Goal: Register for event/course

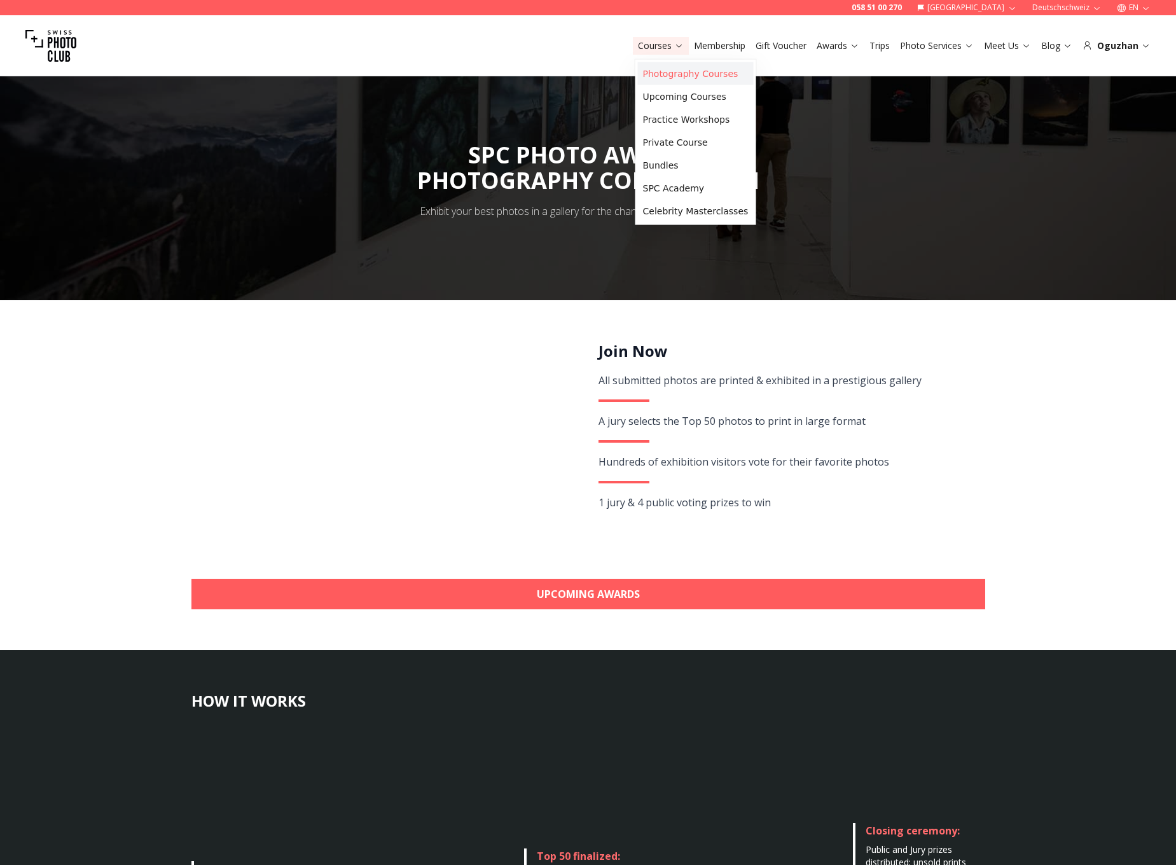
click at [662, 74] on link "Photography Courses" at bounding box center [696, 73] width 116 height 23
click at [662, 115] on link "Practice Workshops" at bounding box center [696, 119] width 116 height 23
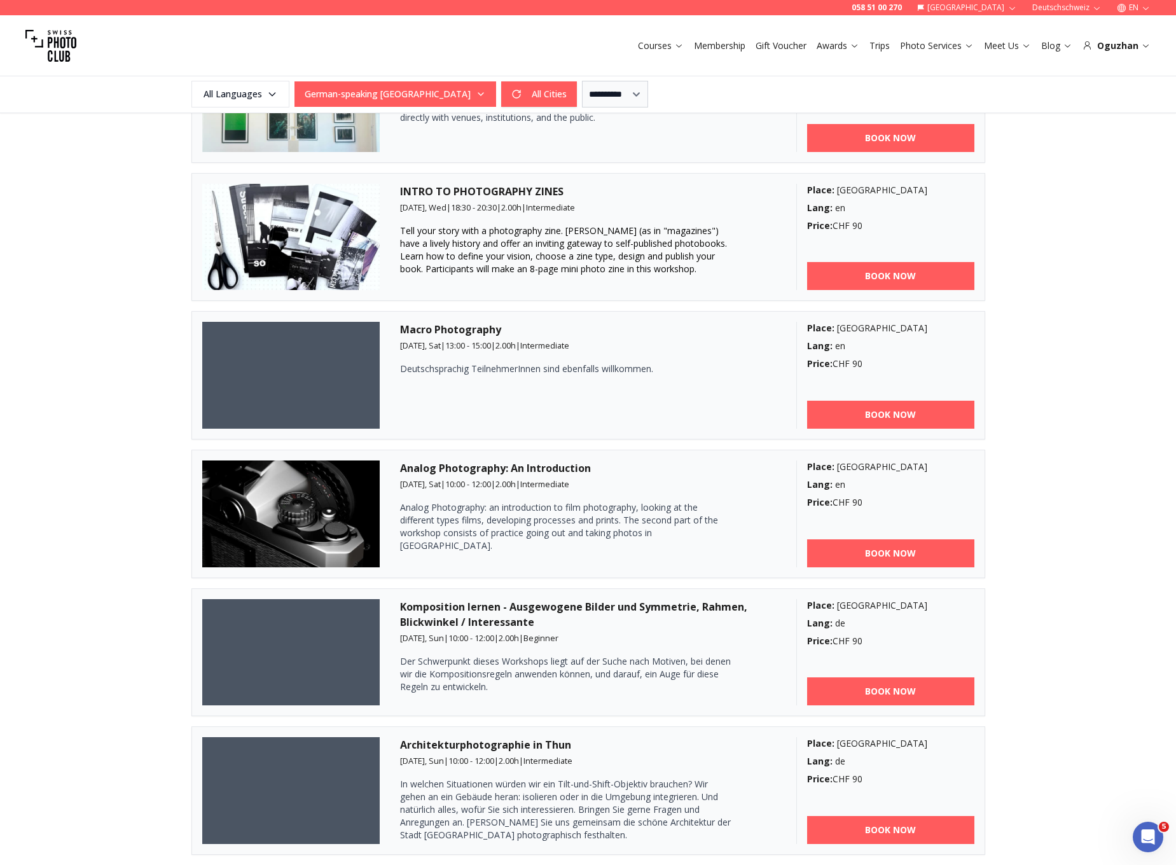
scroll to position [1603, 0]
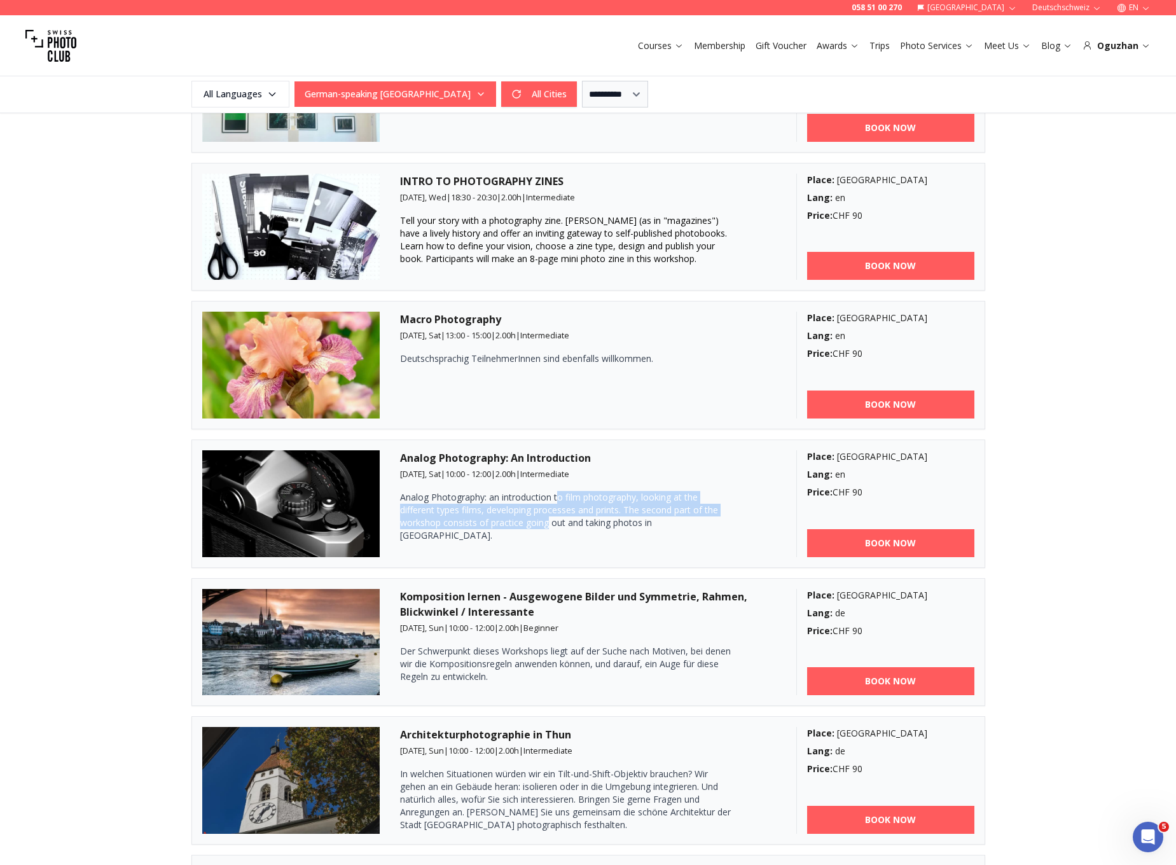
drag, startPoint x: 559, startPoint y: 494, endPoint x: 548, endPoint y: 517, distance: 26.2
click at [548, 517] on p "Analog Photography: an introduction to film photography, looking at the differe…" at bounding box center [565, 516] width 331 height 51
drag, startPoint x: 484, startPoint y: 497, endPoint x: 482, endPoint y: 522, distance: 24.9
click at [482, 522] on p "Analog Photography: an introduction to film photography, looking at the differe…" at bounding box center [565, 516] width 331 height 51
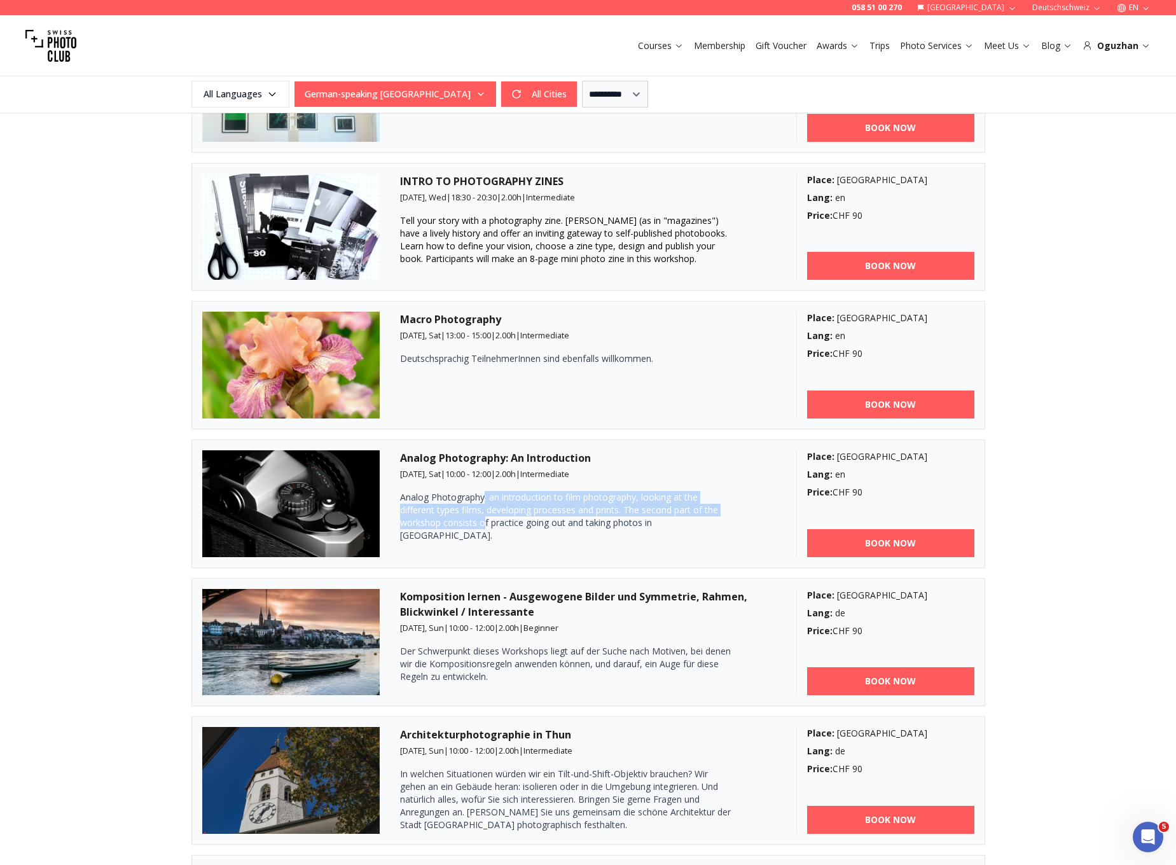
click at [482, 522] on p "Analog Photography: an introduction to film photography, looking at the differe…" at bounding box center [565, 516] width 331 height 51
drag, startPoint x: 527, startPoint y: 497, endPoint x: 517, endPoint y: 520, distance: 25.3
click at [517, 520] on p "Analog Photography: an introduction to film photography, looking at the differe…" at bounding box center [565, 516] width 331 height 51
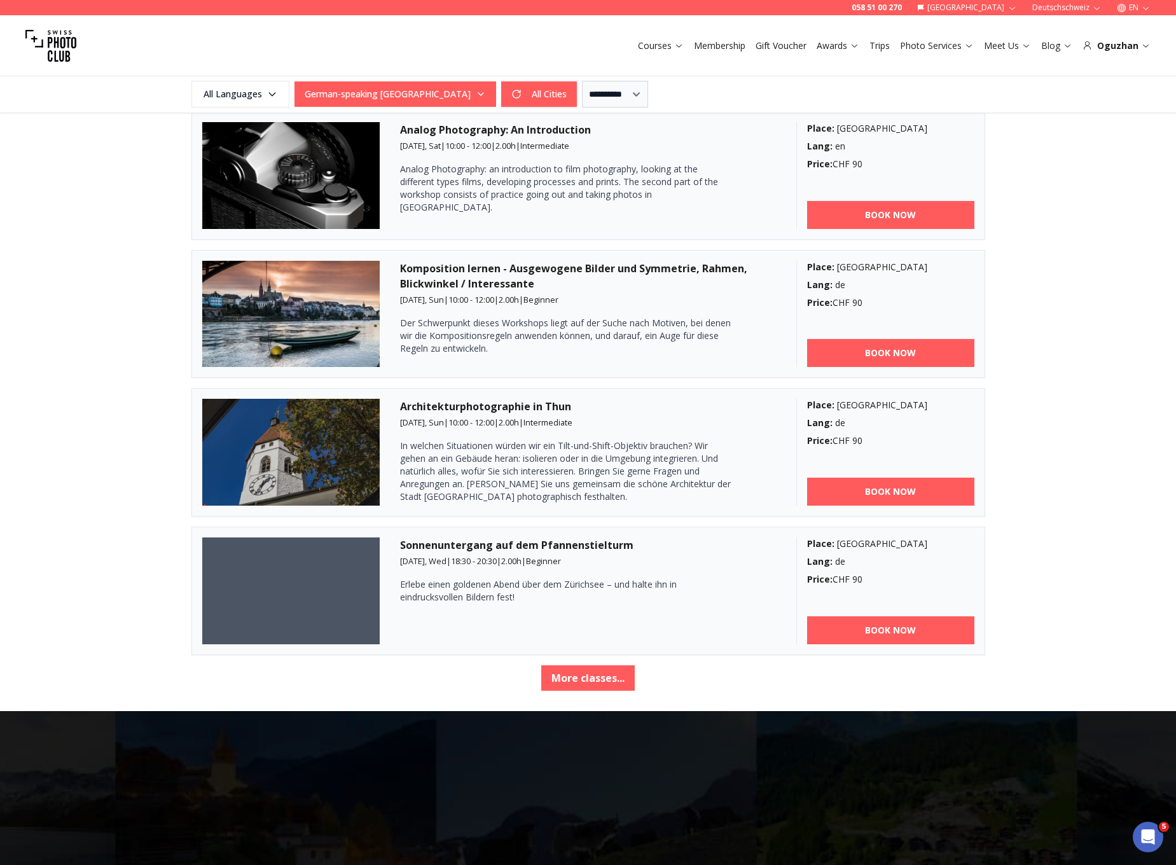
scroll to position [1939, 0]
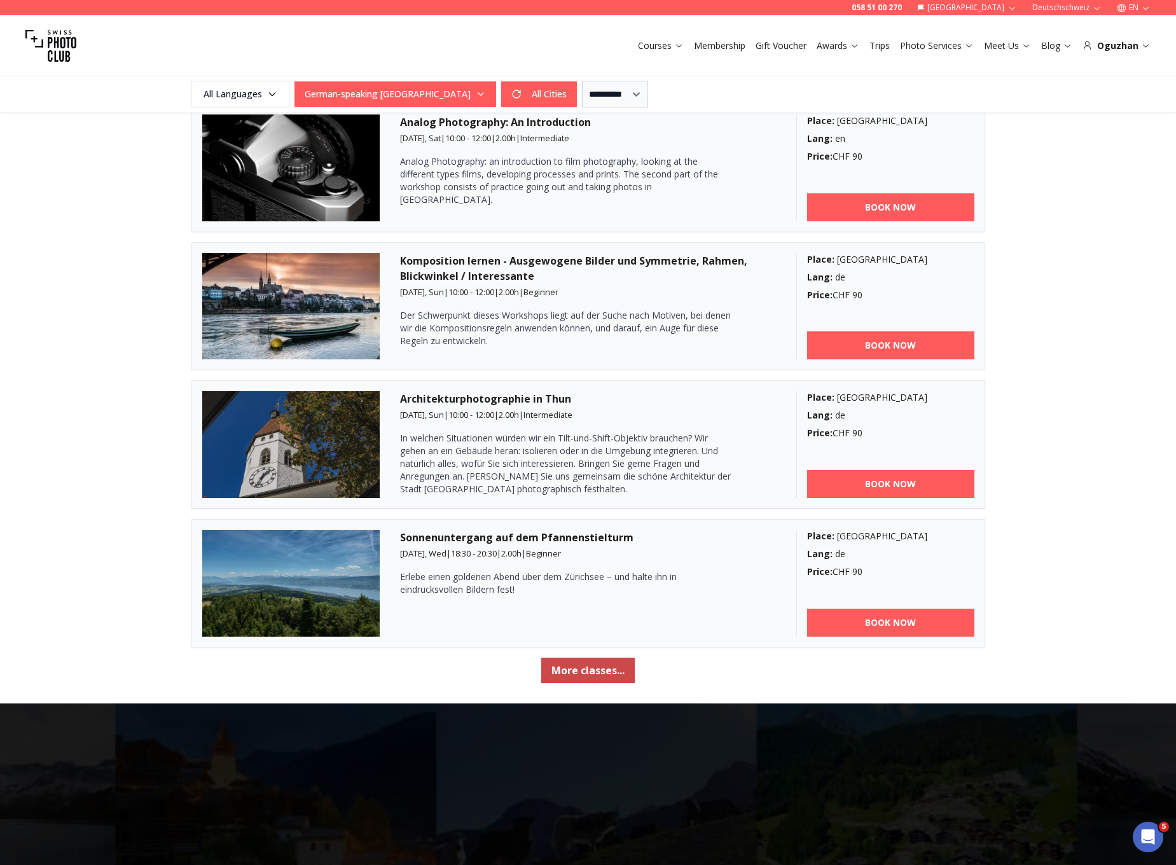
click at [604, 671] on button "More classes..." at bounding box center [588, 670] width 94 height 25
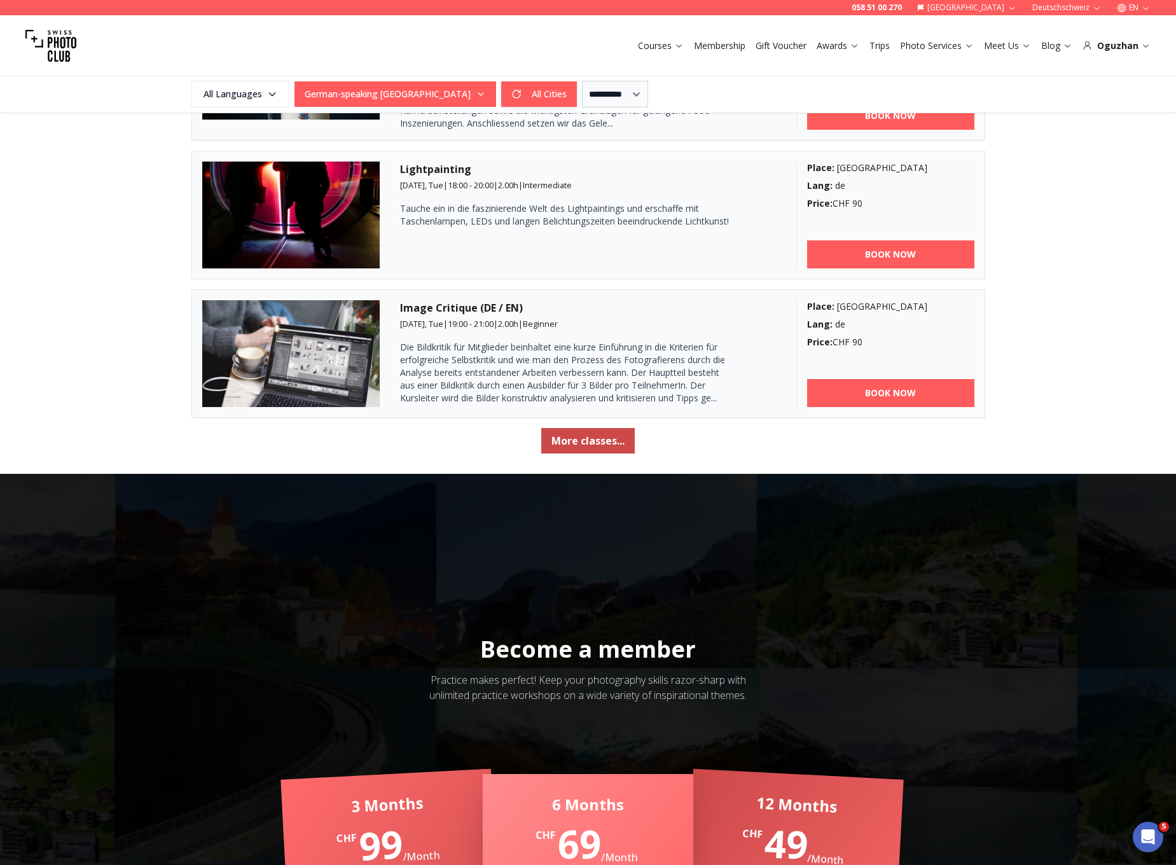
click at [578, 441] on button "More classes..." at bounding box center [588, 440] width 94 height 25
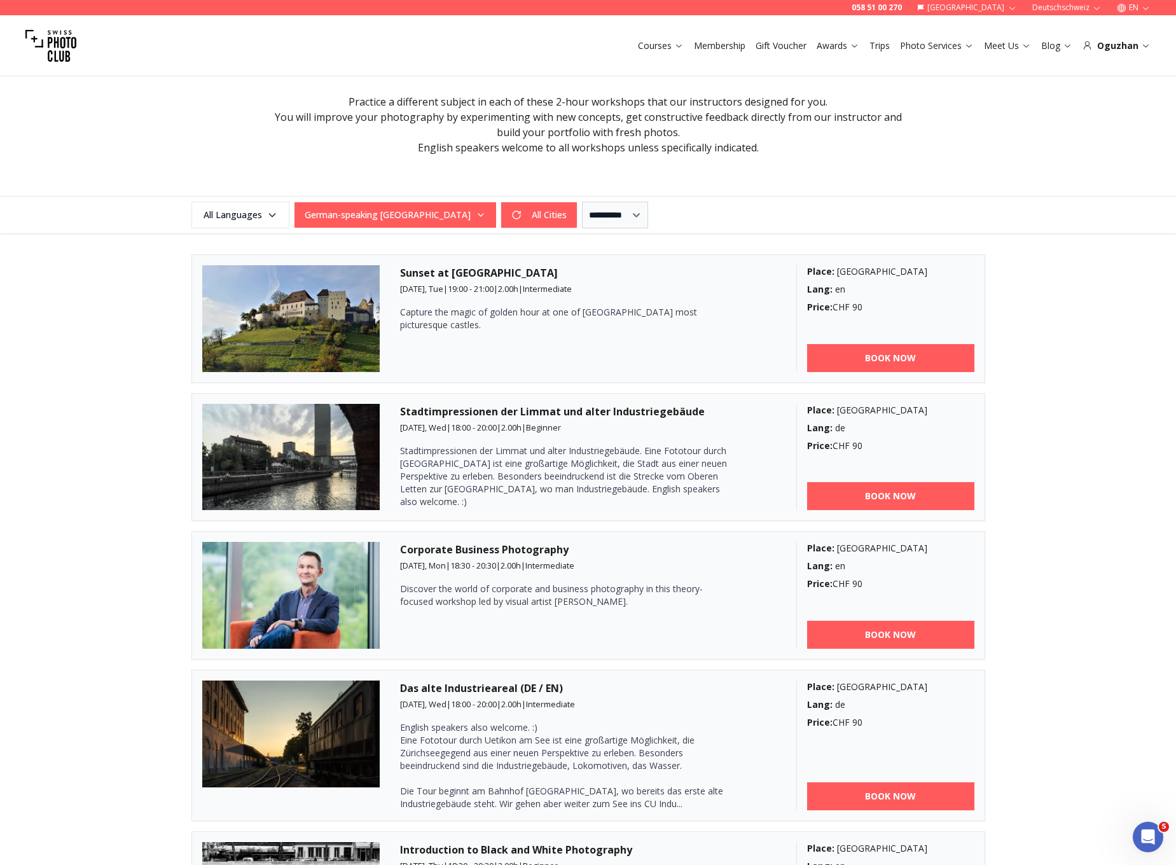
scroll to position [0, 0]
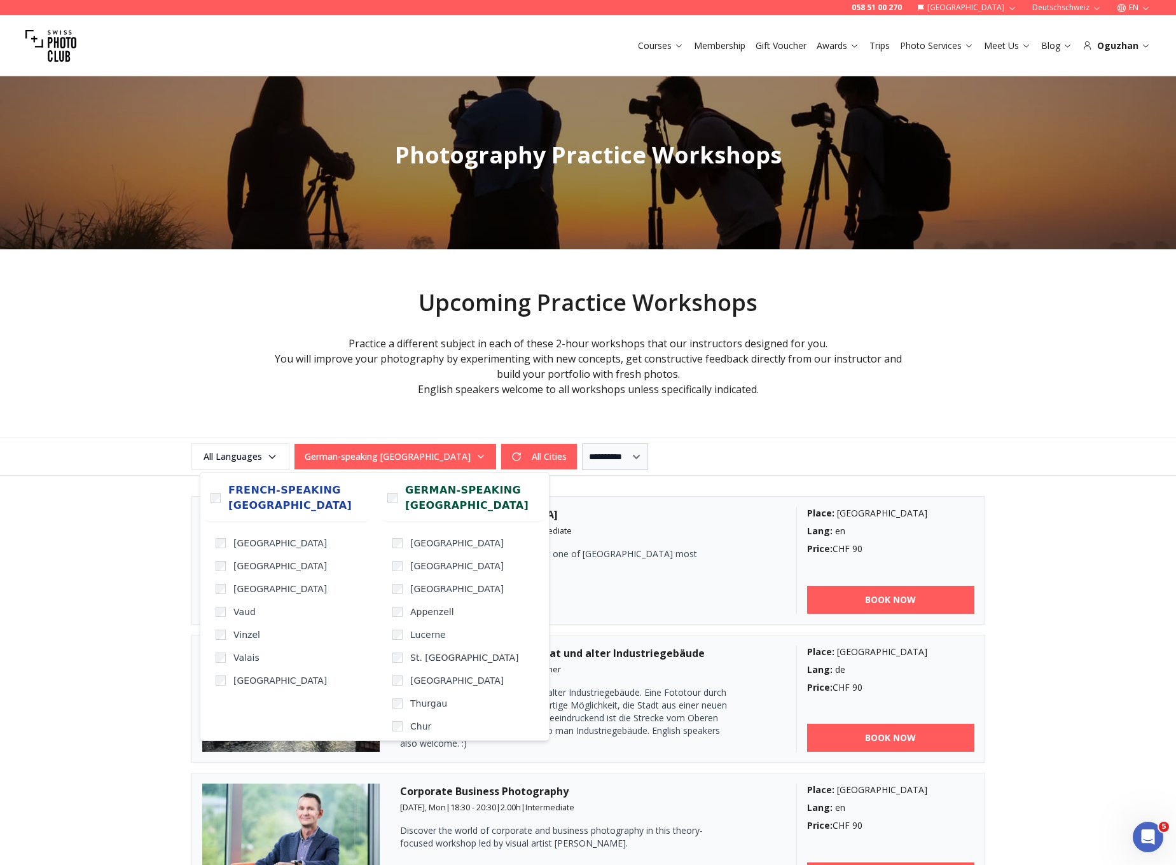
click at [382, 468] on button "German-speaking Switzerland" at bounding box center [396, 456] width 202 height 25
click at [219, 506] on label "French-speaking Switzerland" at bounding box center [286, 498] width 167 height 46
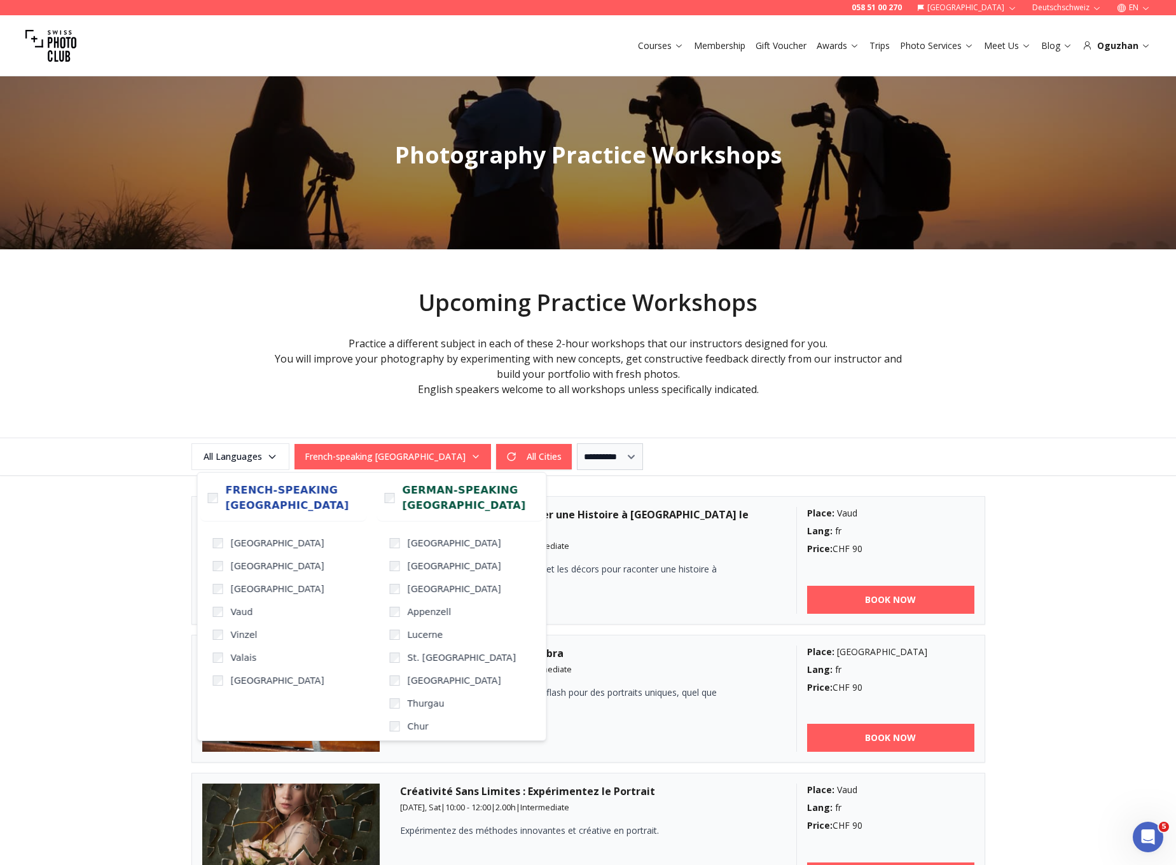
click at [746, 412] on div "Upcoming Practice Workshops Practice a different subject in each of these 2-hou…" at bounding box center [588, 364] width 651 height 148
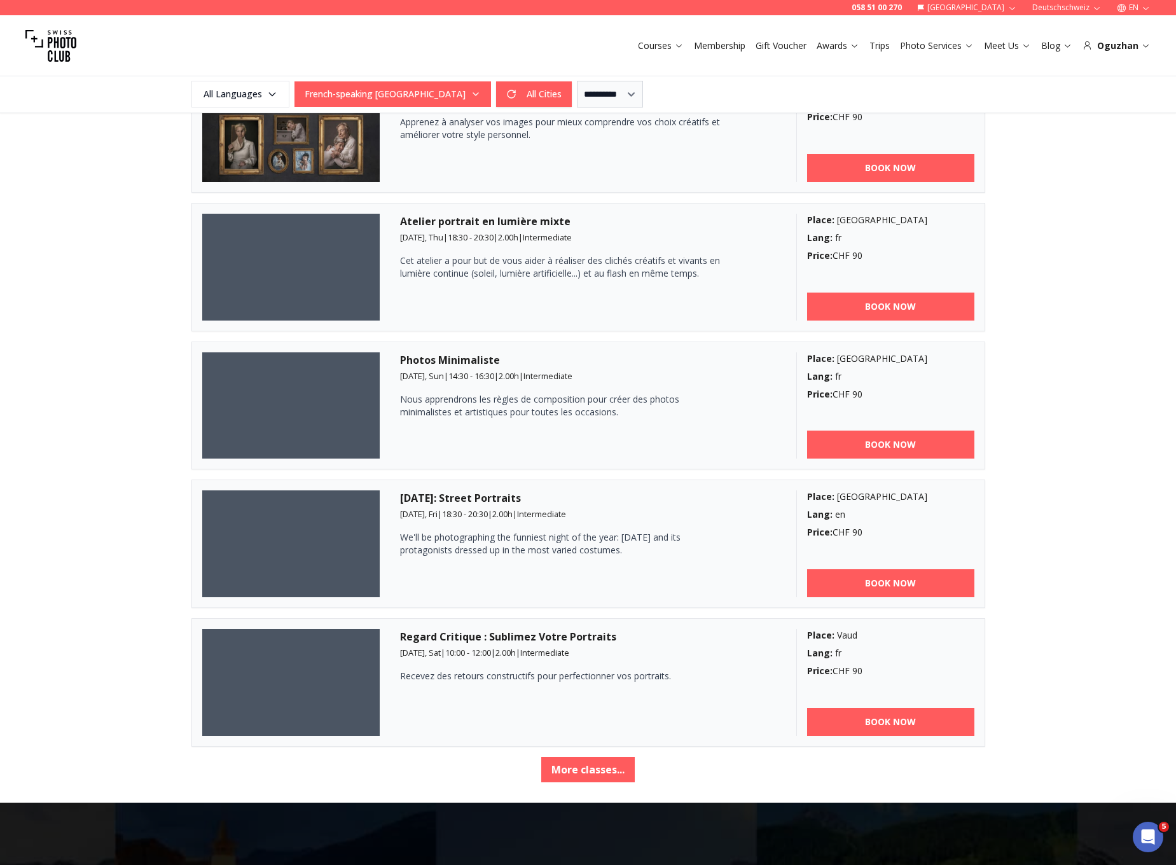
scroll to position [2078, 0]
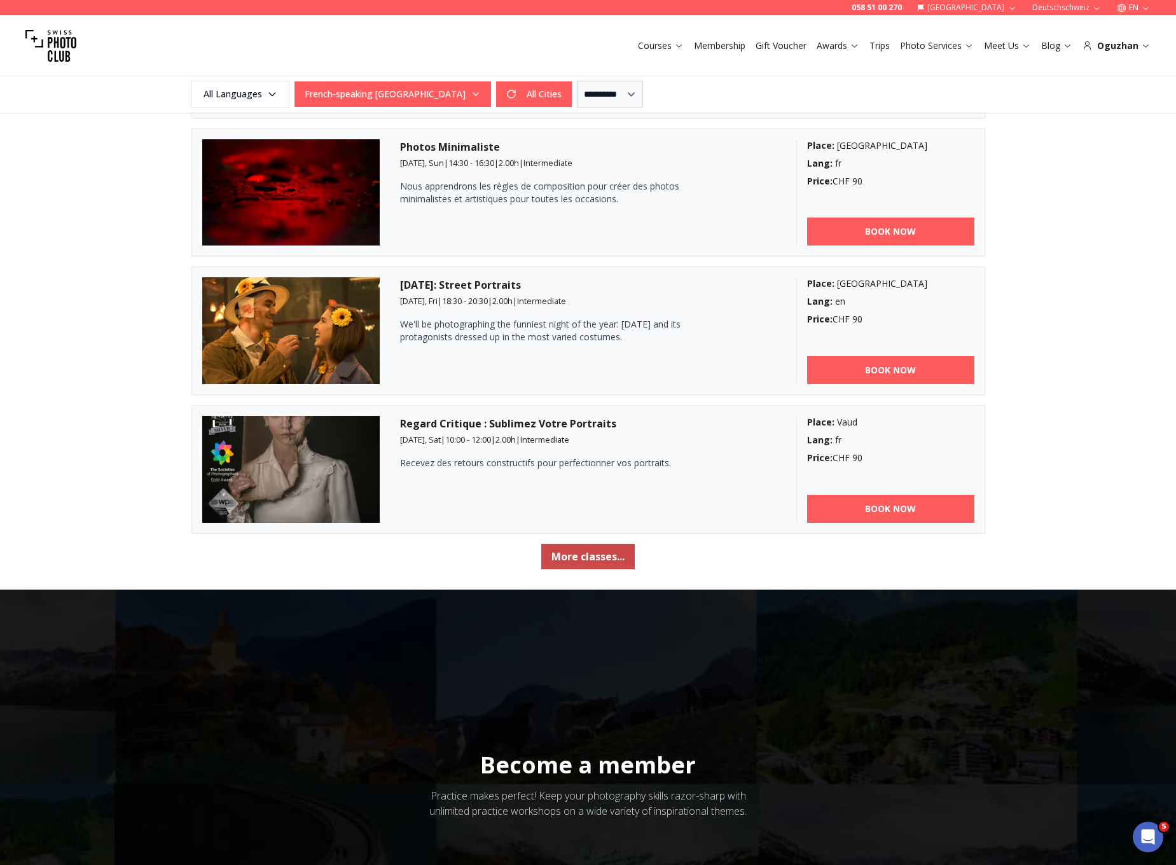
click at [598, 564] on button "More classes..." at bounding box center [588, 556] width 94 height 25
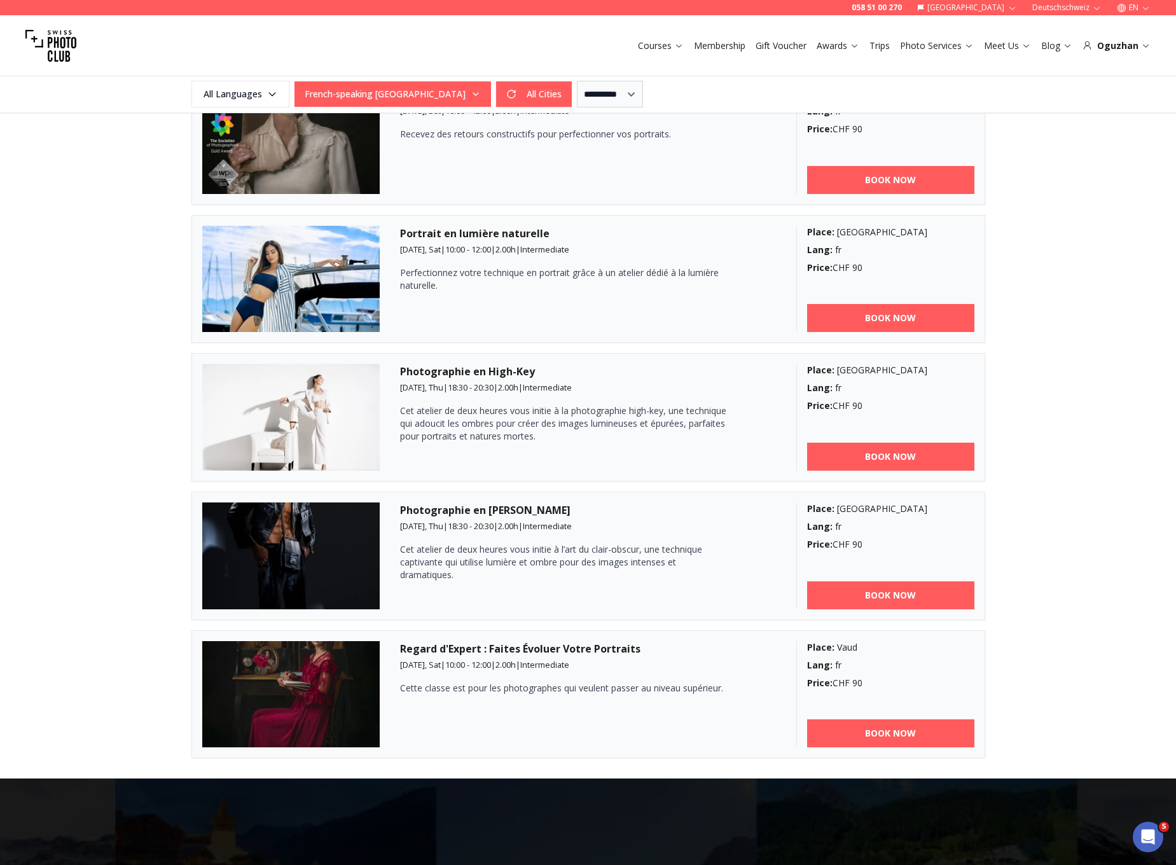
scroll to position [2403, 0]
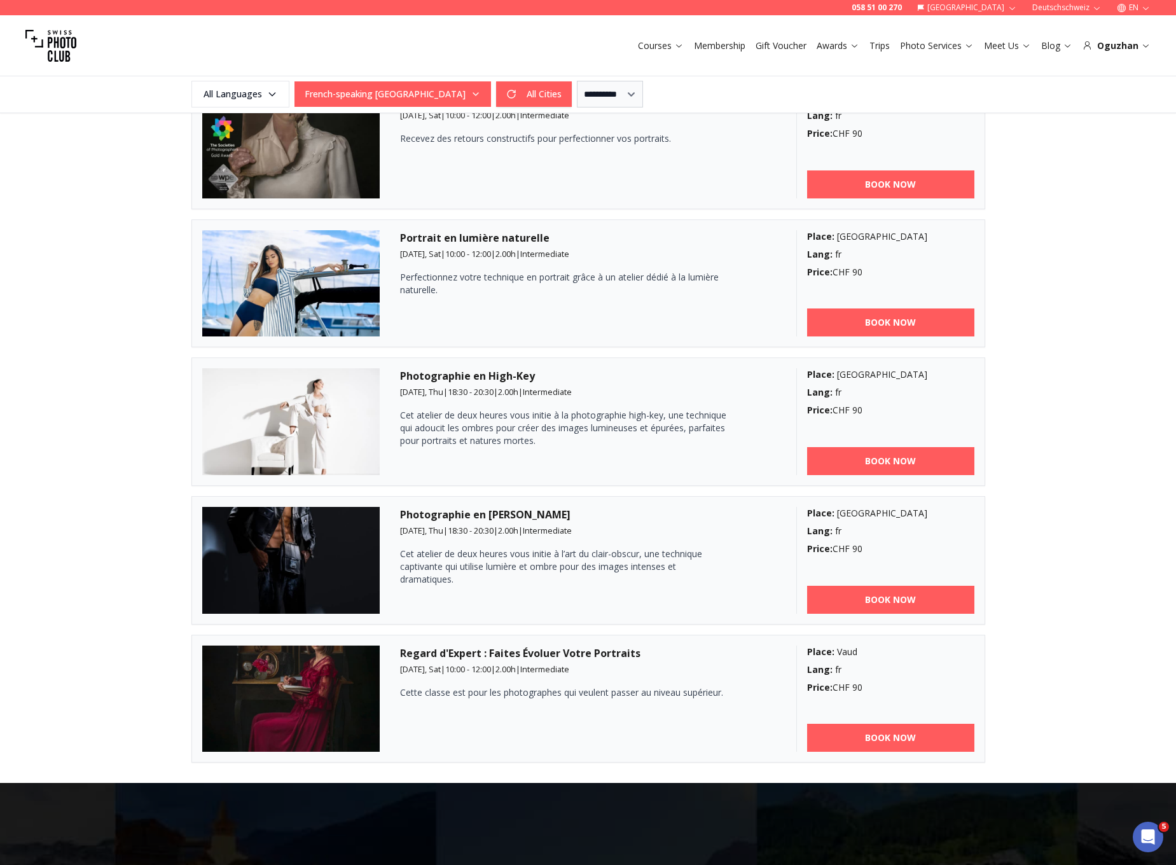
click at [537, 696] on p "Cette classe est pour les photographes qui veulent passer au niveau supérieur." at bounding box center [565, 692] width 331 height 13
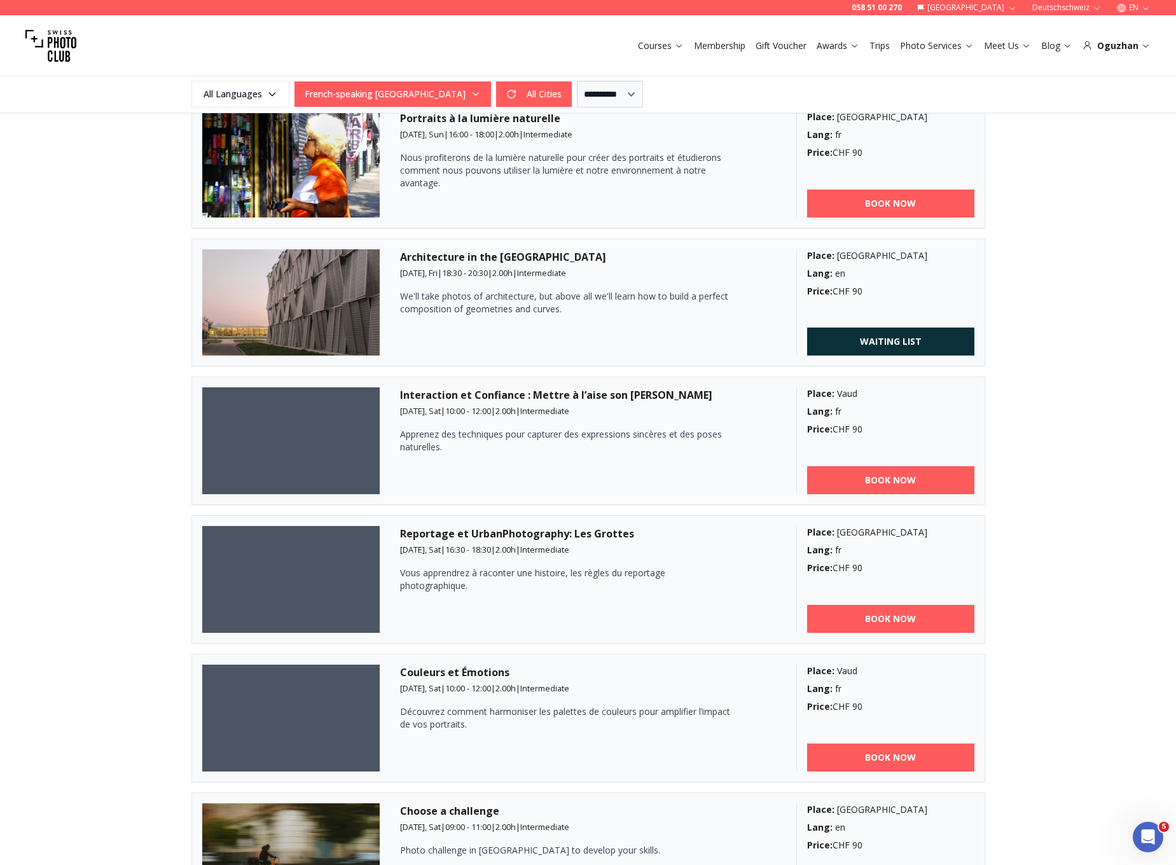
scroll to position [810, 0]
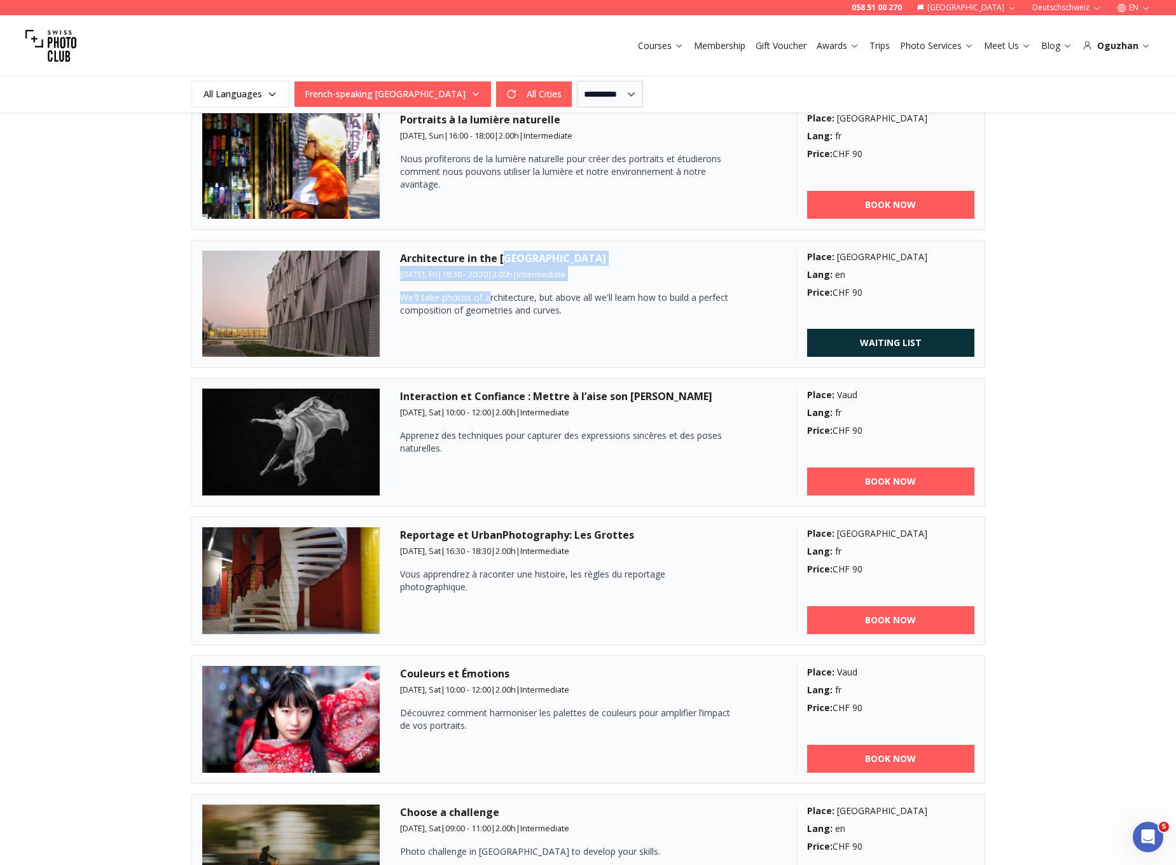
drag, startPoint x: 504, startPoint y: 253, endPoint x: 487, endPoint y: 291, distance: 42.2
click at [487, 291] on div "Architecture in the Rolex Learning Center 12th Sep, Fri | 18:30 - 20:30 | 2.00 …" at bounding box center [588, 304] width 376 height 107
click at [487, 291] on p "We'll take photos of architecture, but above all we'll learn how to build a per…" at bounding box center [565, 303] width 331 height 25
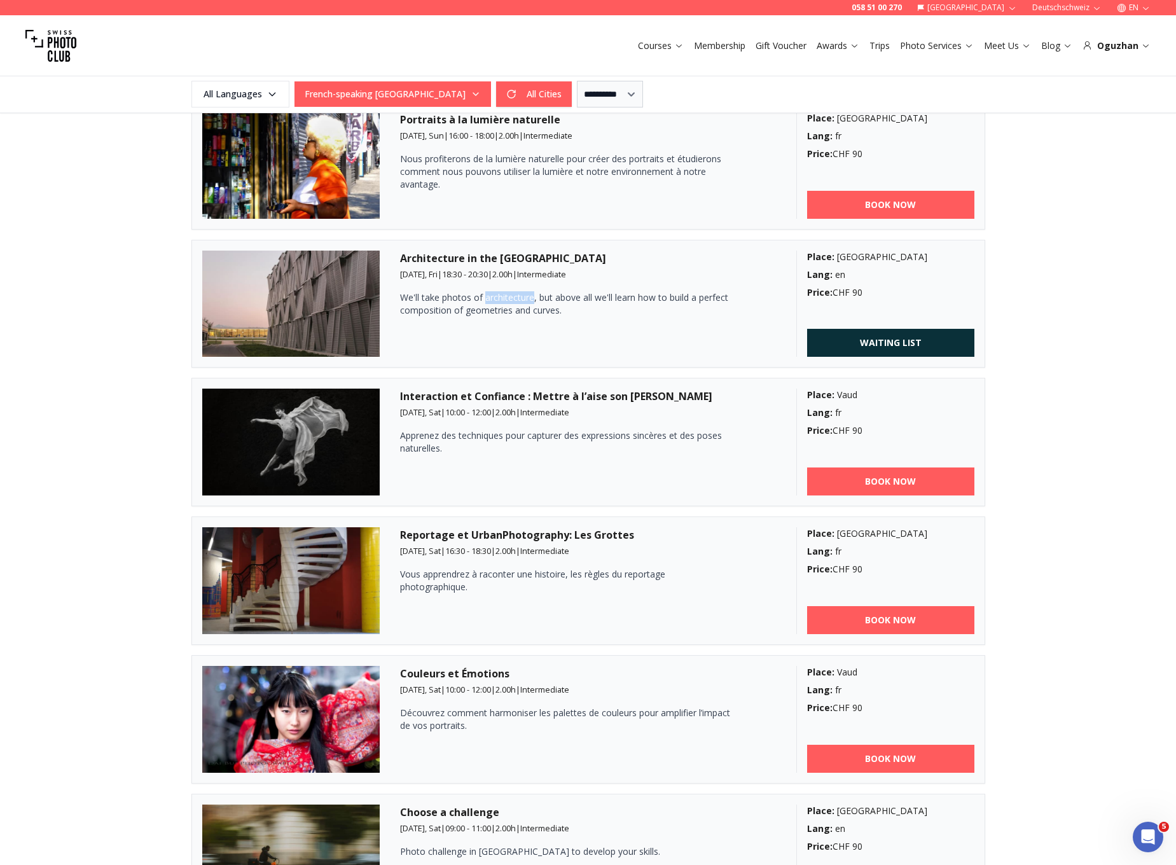
click at [487, 291] on p "We'll take photos of architecture, but above all we'll learn how to build a per…" at bounding box center [565, 303] width 331 height 25
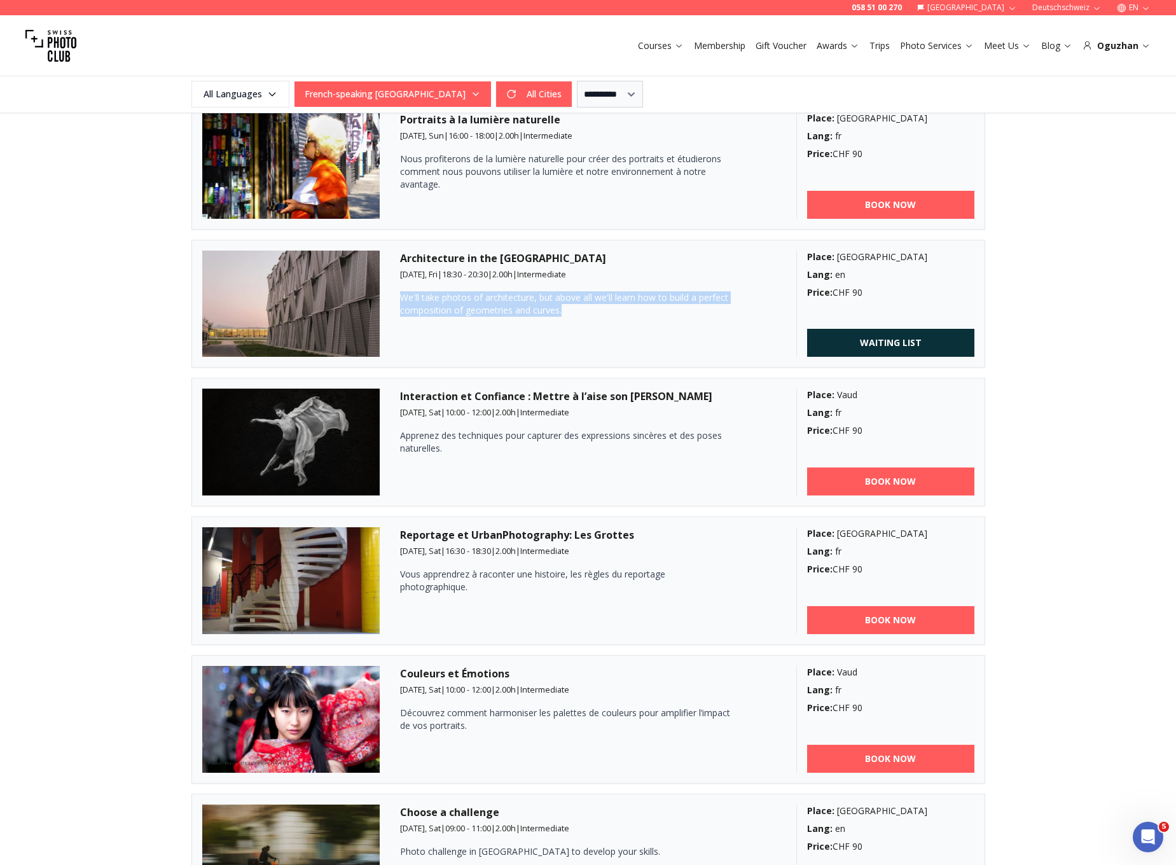
click at [487, 291] on p "We'll take photos of architecture, but above all we'll learn how to build a per…" at bounding box center [565, 303] width 331 height 25
click at [496, 298] on p "We'll take photos of architecture, but above all we'll learn how to build a per…" at bounding box center [565, 303] width 331 height 25
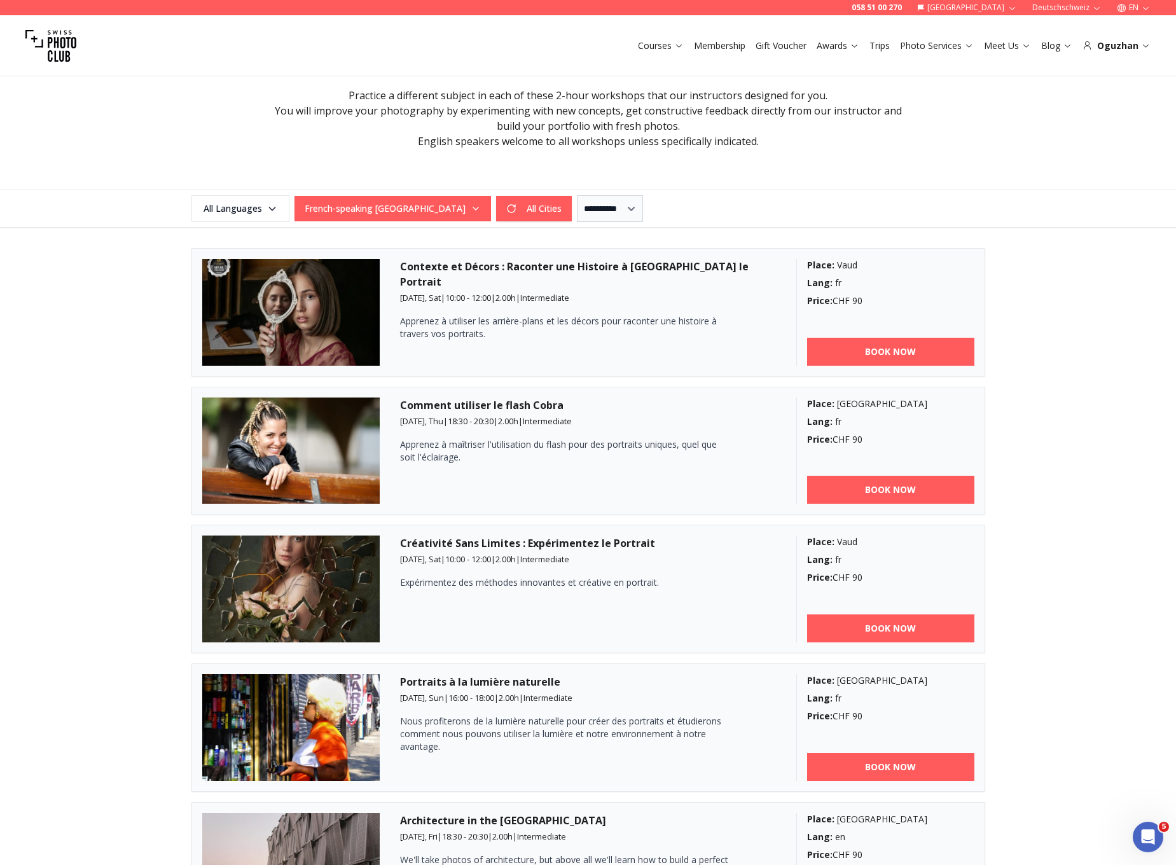
scroll to position [0, 0]
